Goal: Find specific page/section: Find specific page/section

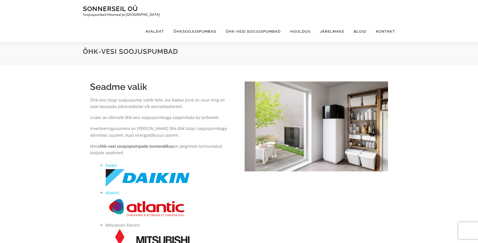
scroll to position [4, 0]
click at [385, 21] on link "Kontakt" at bounding box center [383, 31] width 24 height 21
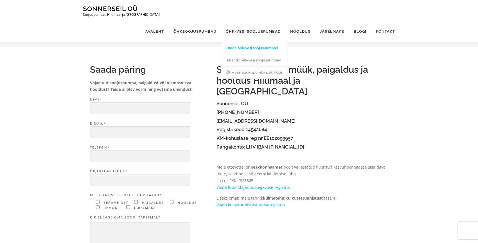
click at [250, 42] on link "Daikin õhk-vesi soojuspumbad" at bounding box center [254, 48] width 66 height 12
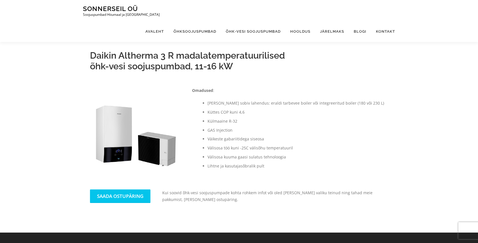
scroll to position [165, 0]
